Goal: Task Accomplishment & Management: Manage account settings

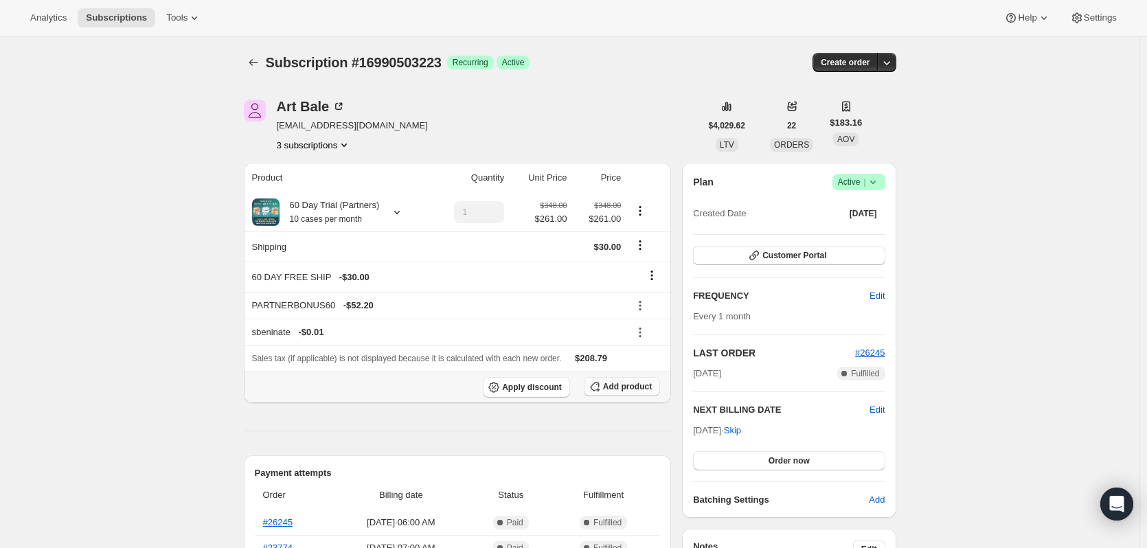
click at [618, 388] on span "Add product" at bounding box center [627, 386] width 49 height 11
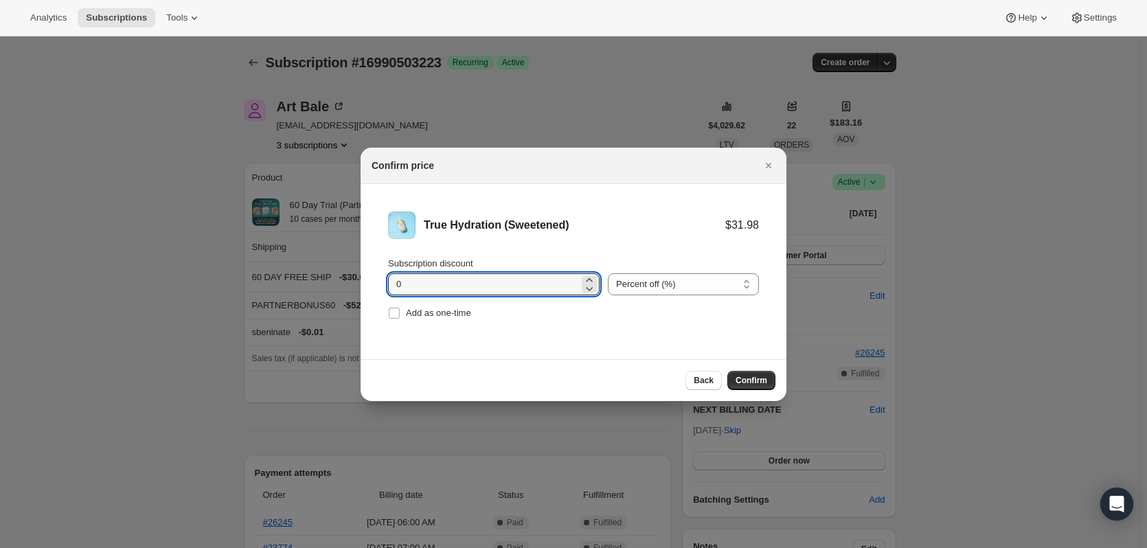
drag, startPoint x: 461, startPoint y: 290, endPoint x: 341, endPoint y: 293, distance: 119.5
type input "15"
click at [753, 378] on span "Confirm" at bounding box center [752, 380] width 32 height 11
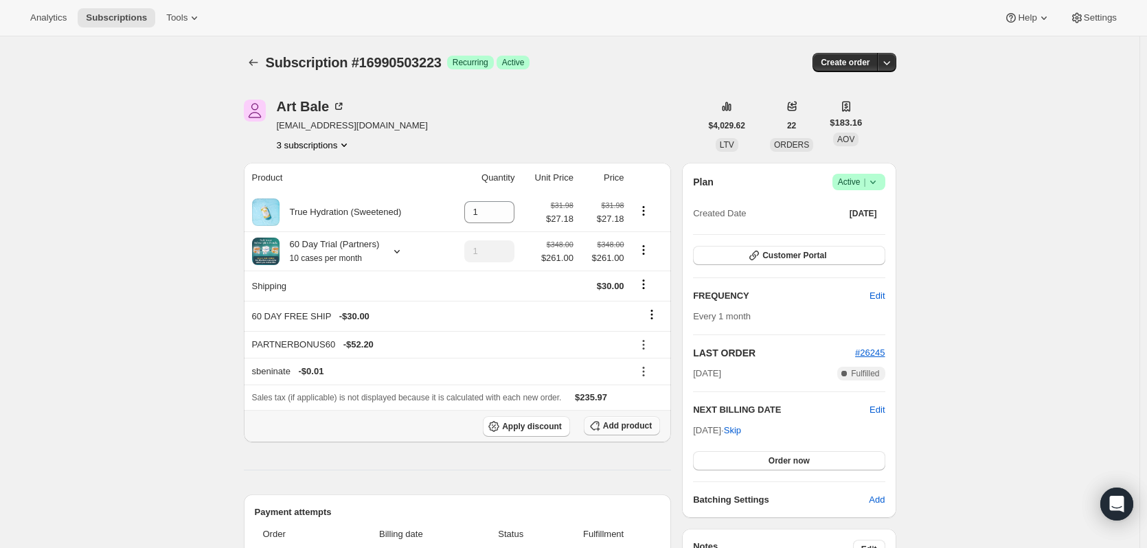
click at [633, 429] on span "Add product" at bounding box center [627, 425] width 49 height 11
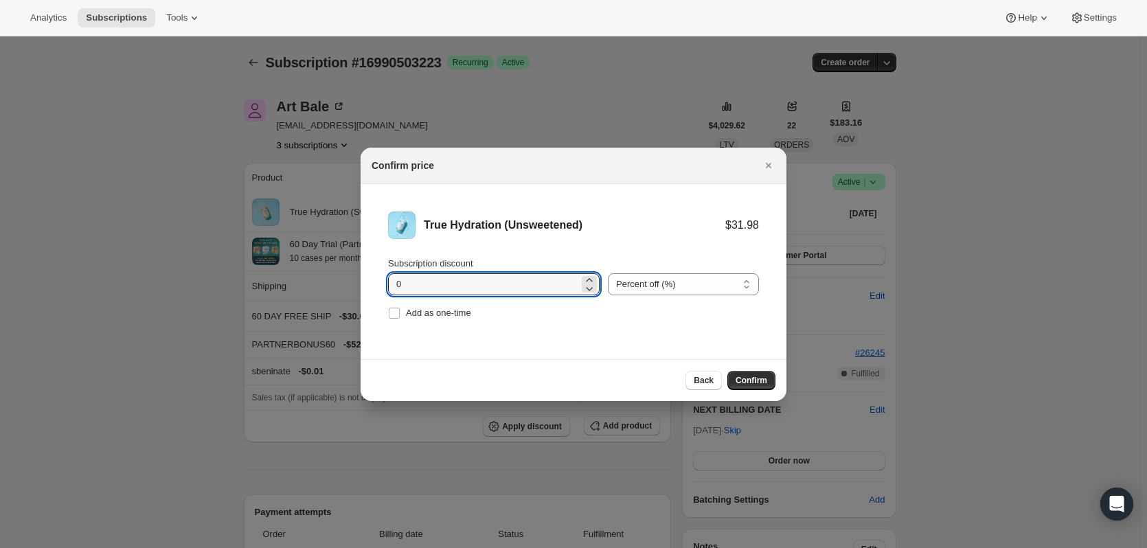
drag, startPoint x: 453, startPoint y: 280, endPoint x: 329, endPoint y: 291, distance: 124.1
type input "15"
click at [753, 382] on span "Confirm" at bounding box center [752, 380] width 32 height 11
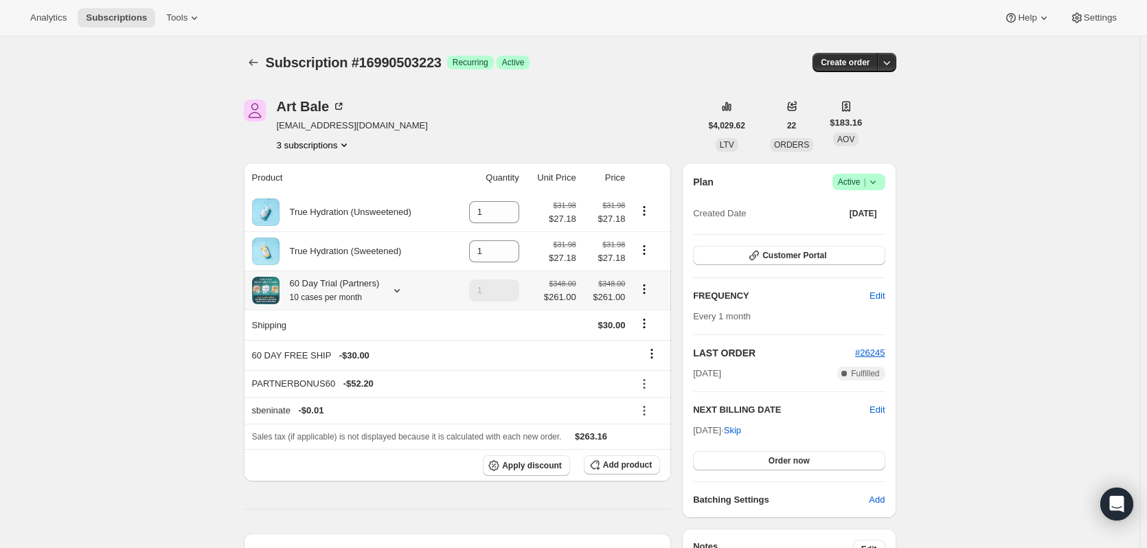
click at [648, 288] on icon "Product actions" at bounding box center [644, 289] width 14 height 14
click at [651, 339] on span "Remove" at bounding box center [647, 340] width 33 height 10
type input "0"
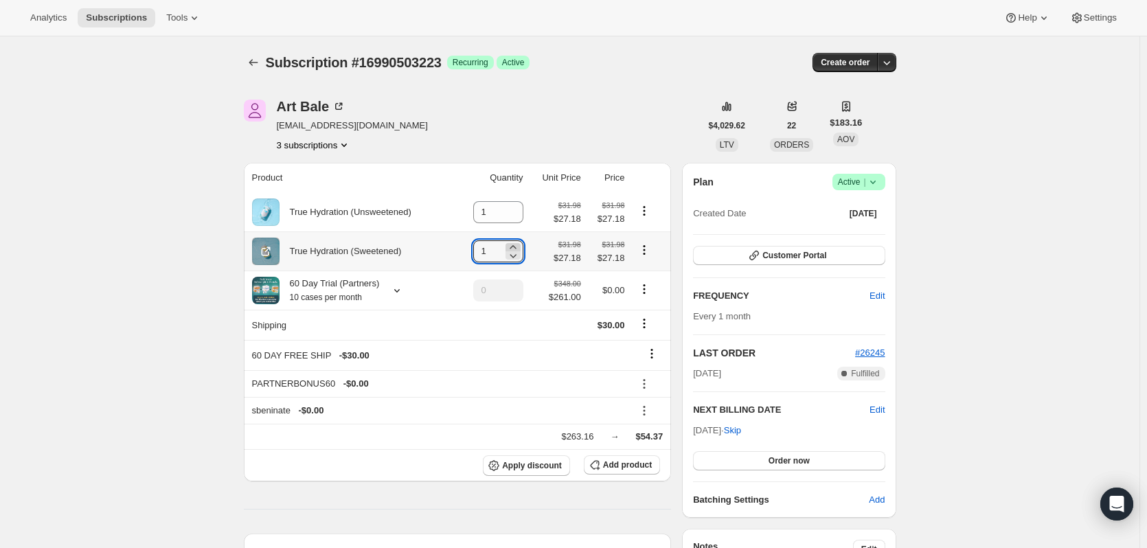
click at [513, 245] on icon at bounding box center [513, 247] width 14 height 14
type input "3"
click at [516, 207] on icon at bounding box center [513, 207] width 6 height 3
click at [657, 360] on icon at bounding box center [652, 354] width 14 height 14
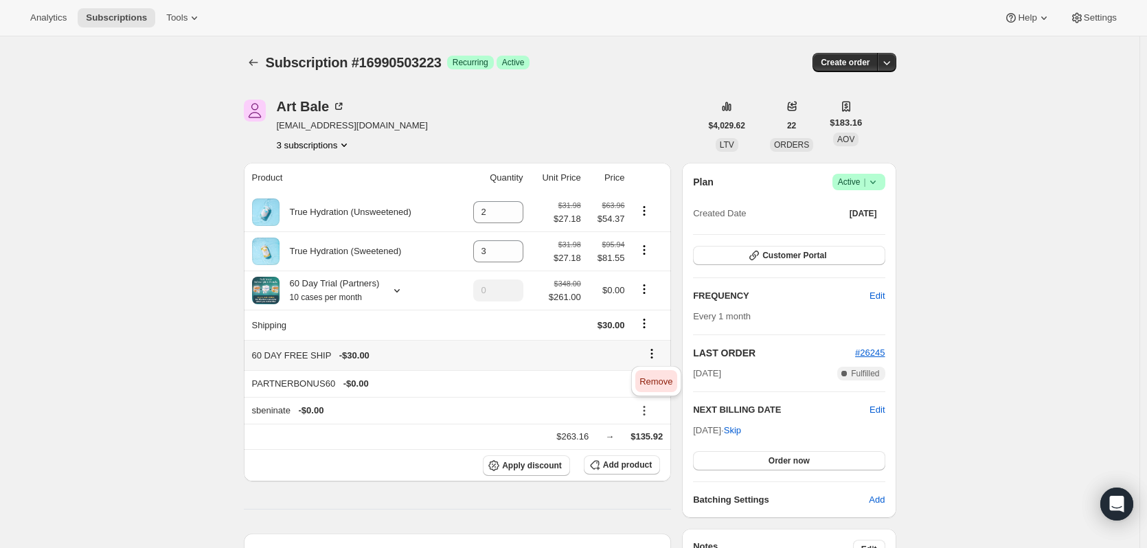
click at [660, 375] on span "Remove" at bounding box center [655, 382] width 33 height 14
type input "1"
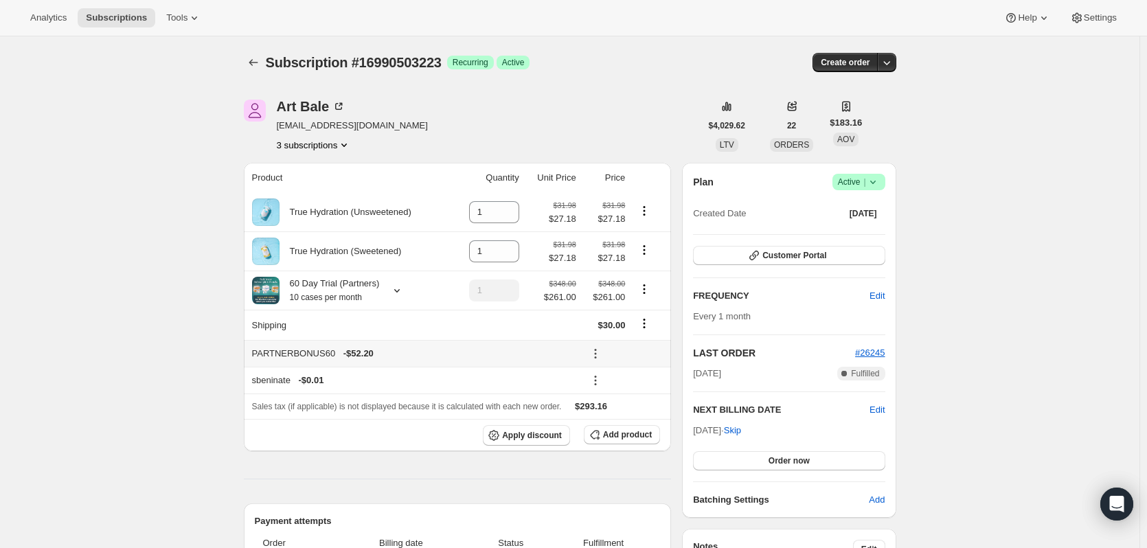
click at [607, 351] on button at bounding box center [596, 353] width 22 height 15
click at [624, 400] on span "Remove" at bounding box center [627, 405] width 33 height 10
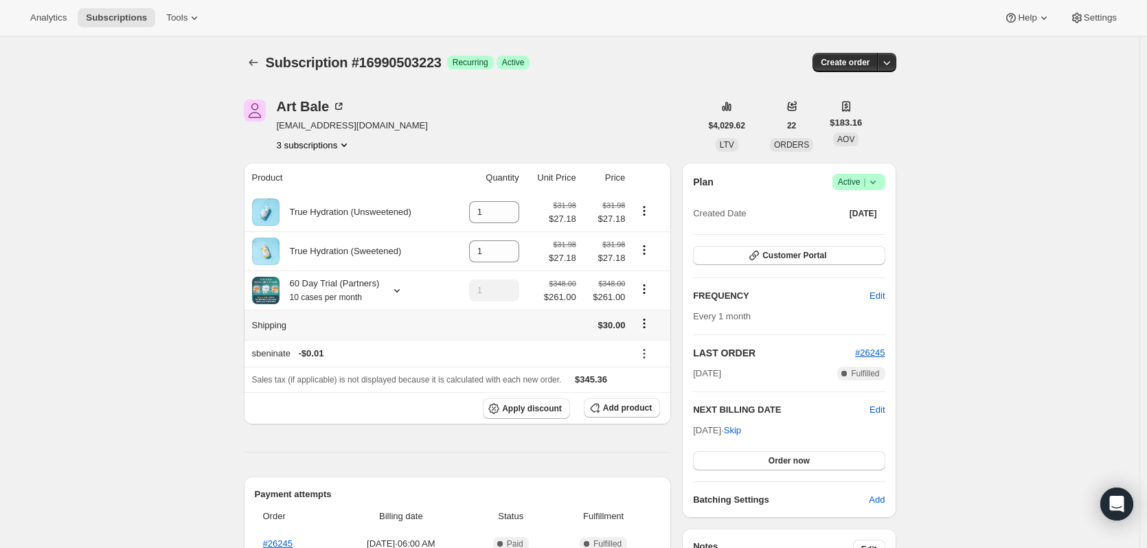
click at [649, 324] on icon "Shipping actions" at bounding box center [644, 324] width 14 height 14
click at [645, 354] on span "Edit shipping rate" at bounding box center [647, 352] width 69 height 10
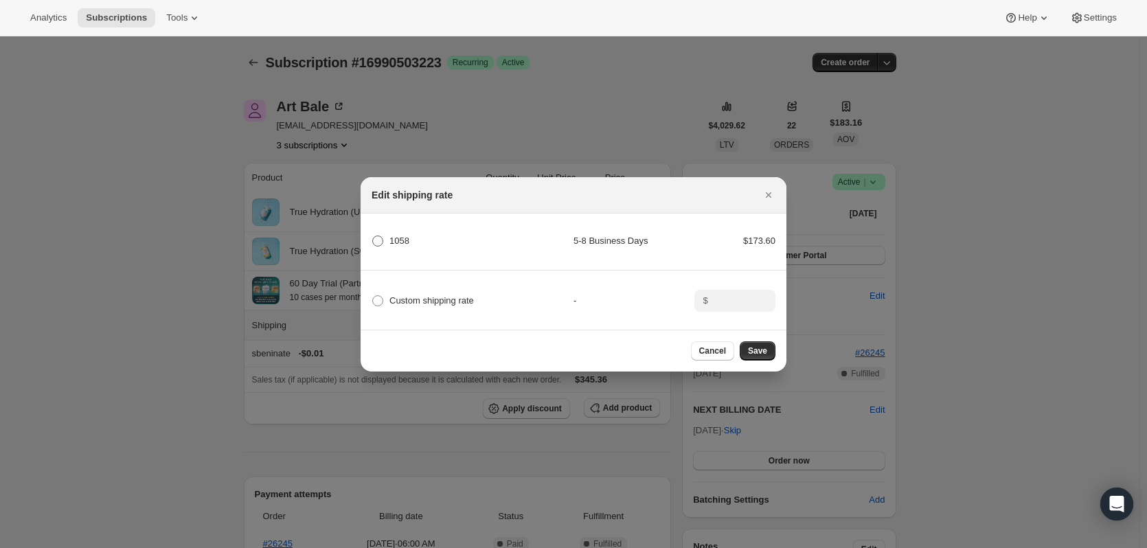
click at [381, 231] on label "1058" at bounding box center [391, 240] width 38 height 19
click at [373, 236] on input "1058" at bounding box center [372, 236] width 1 height 1
radio input "true"
click at [769, 360] on button "Save" at bounding box center [758, 350] width 36 height 19
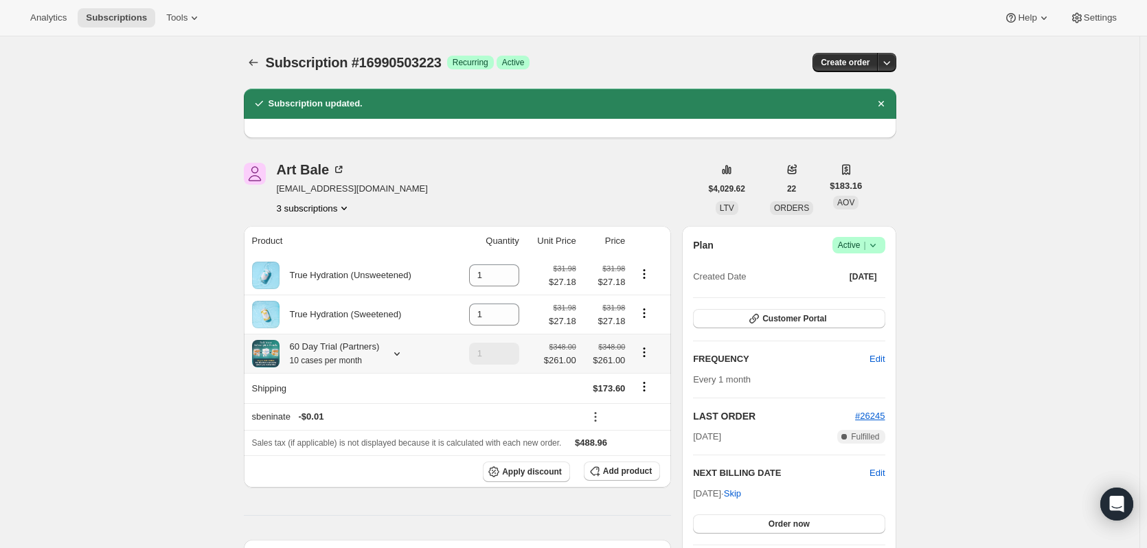
click at [646, 346] on td at bounding box center [650, 353] width 42 height 39
click at [646, 355] on icon "Product actions" at bounding box center [644, 353] width 14 height 14
click at [648, 405] on span "Remove" at bounding box center [648, 403] width 33 height 10
type input "0"
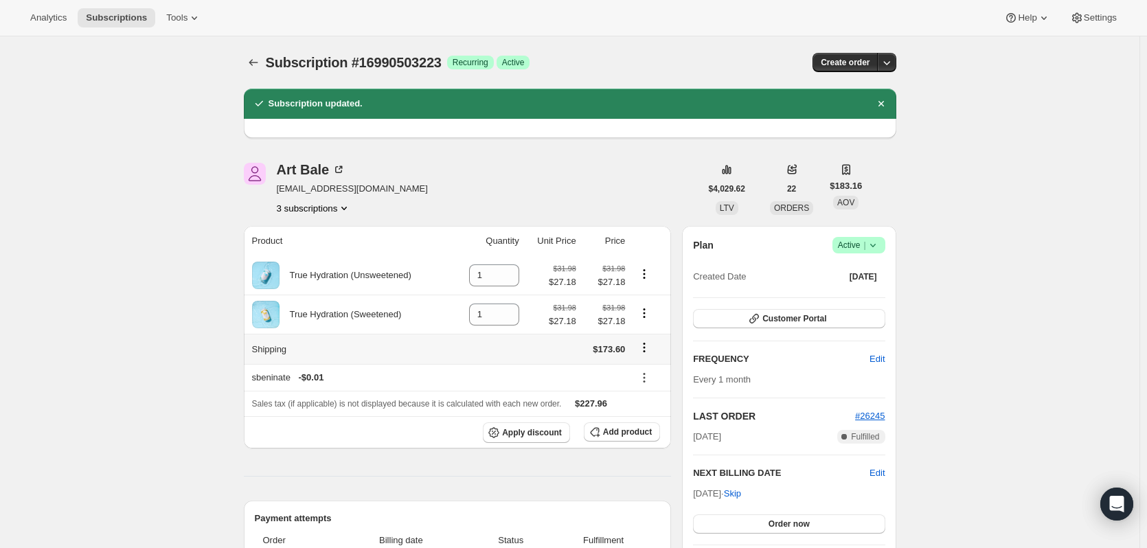
click at [645, 351] on icon "Shipping actions" at bounding box center [644, 348] width 14 height 14
click at [659, 376] on span "Edit shipping rate" at bounding box center [647, 375] width 69 height 10
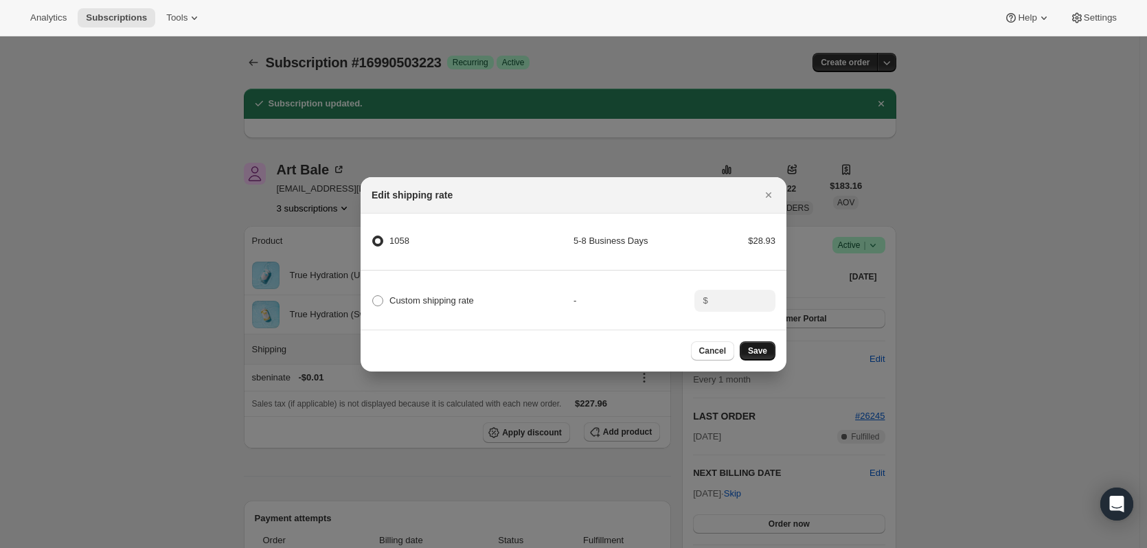
click at [765, 356] on span "Save" at bounding box center [757, 351] width 19 height 11
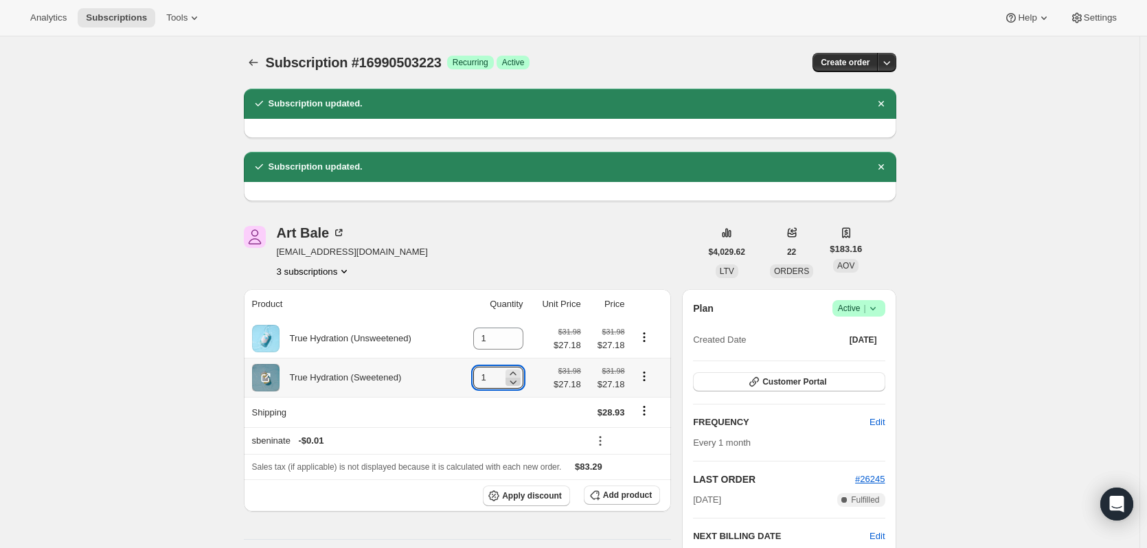
click at [514, 378] on icon at bounding box center [513, 382] width 14 height 14
click at [515, 374] on icon at bounding box center [513, 374] width 14 height 14
click at [516, 374] on icon at bounding box center [513, 374] width 14 height 14
click at [516, 374] on icon at bounding box center [513, 373] width 6 height 3
type input "3"
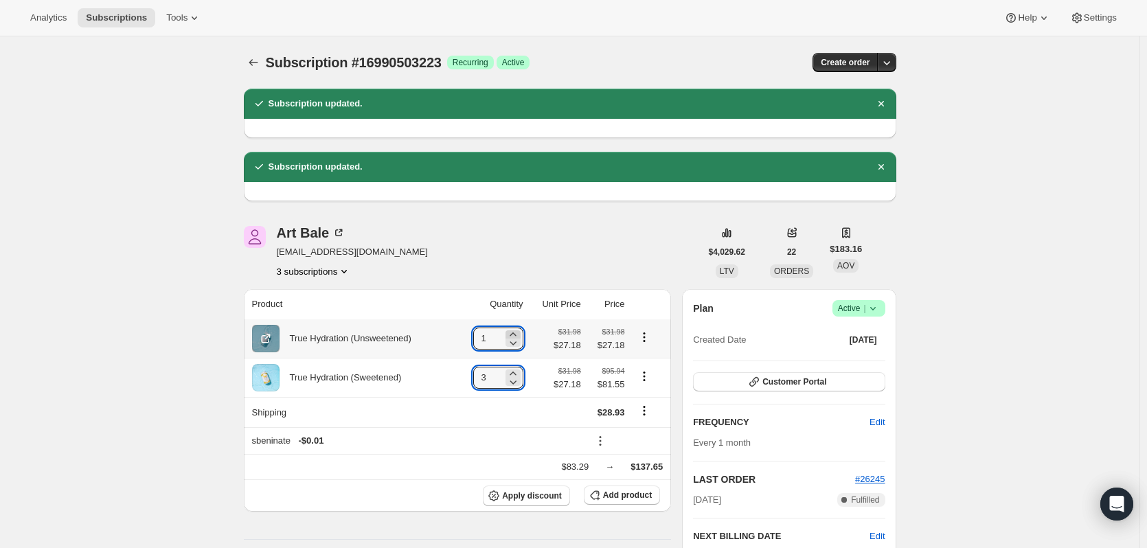
click at [516, 330] on icon at bounding box center [513, 335] width 14 height 14
click at [512, 343] on icon at bounding box center [513, 343] width 14 height 14
type input "2"
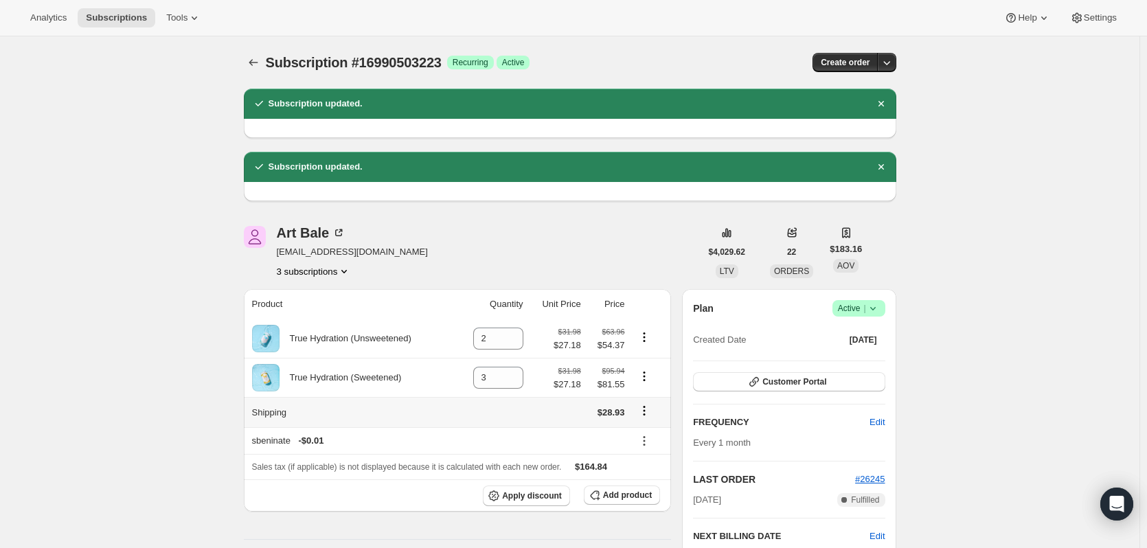
click at [645, 412] on icon "Shipping actions" at bounding box center [644, 411] width 2 height 2
click at [648, 444] on span "Edit shipping rate" at bounding box center [647, 439] width 69 height 14
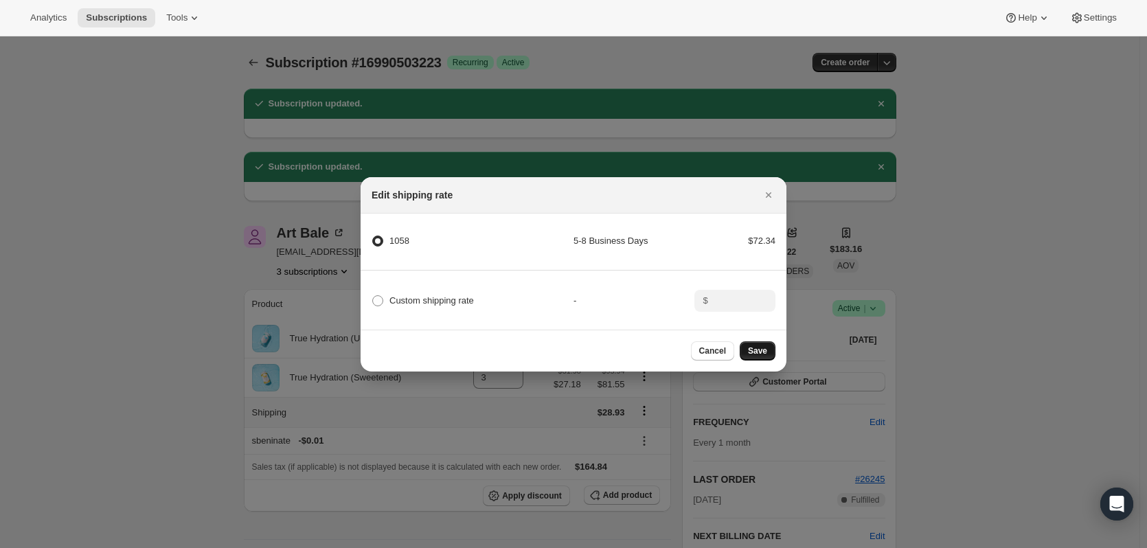
click at [750, 356] on span "Save" at bounding box center [757, 351] width 19 height 11
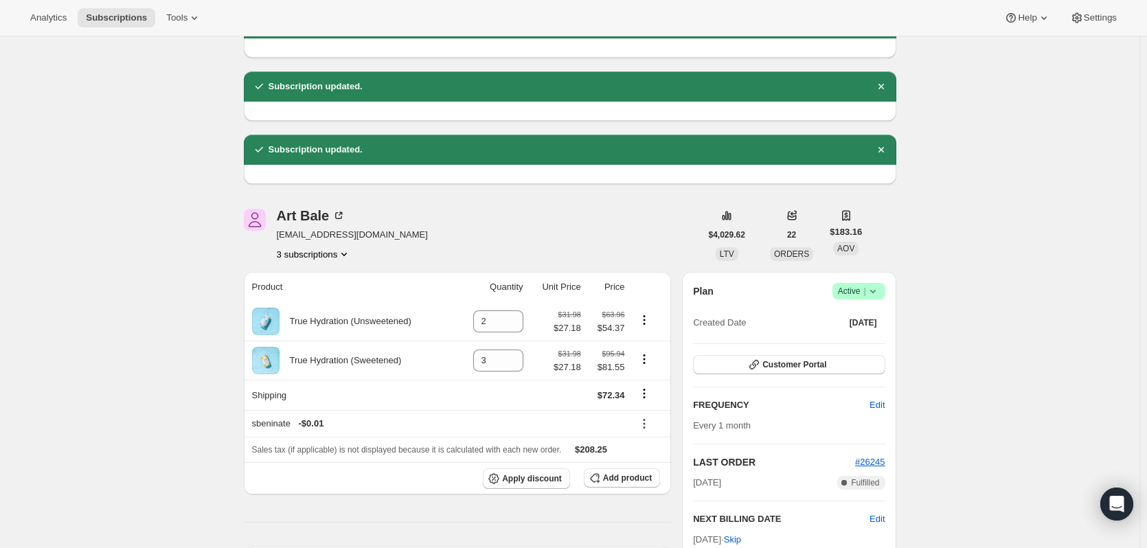
scroll to position [206, 0]
